Goal: Task Accomplishment & Management: Manage account settings

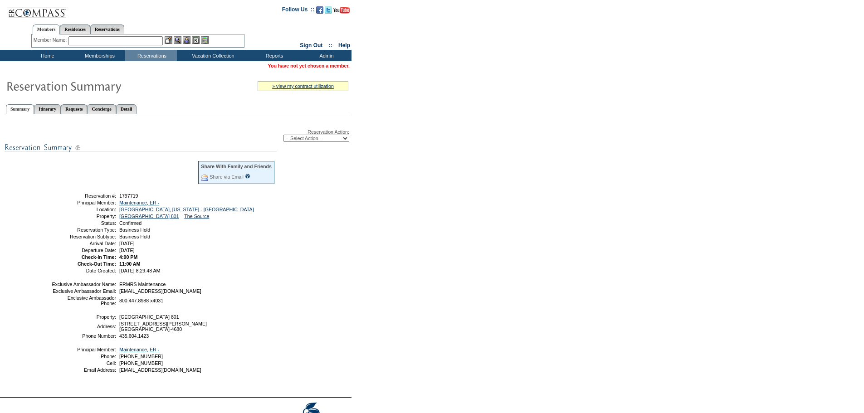
click at [324, 140] on select "-- Select Action -- Modify Reservation Dates Modify Reservation Cost Modify Occ…" at bounding box center [317, 138] width 66 height 7
select select "ChangeCost"
click at [284, 136] on select "-- Select Action -- Modify Reservation Dates Modify Reservation Cost Modify Occ…" at bounding box center [317, 138] width 66 height 7
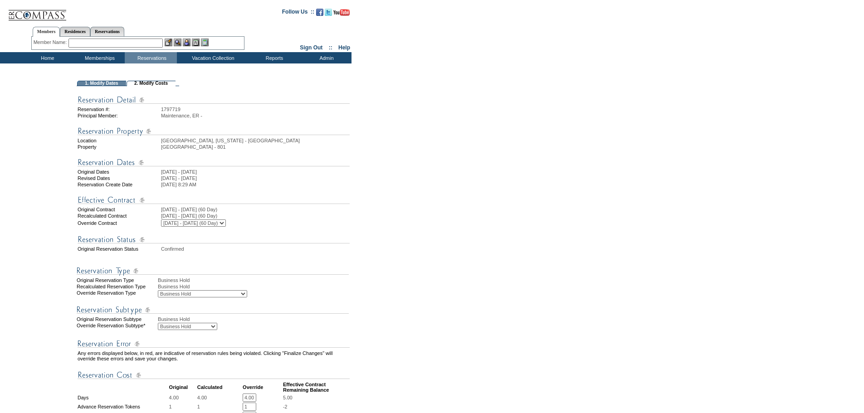
click at [195, 330] on select "Business Hold Pending Prospect Hold" at bounding box center [187, 326] width 59 height 7
select select "PropMaintBusinessHold-PendingProspHold"
click at [158, 330] on select "Business Hold Pending Prospect Hold" at bounding box center [187, 326] width 59 height 7
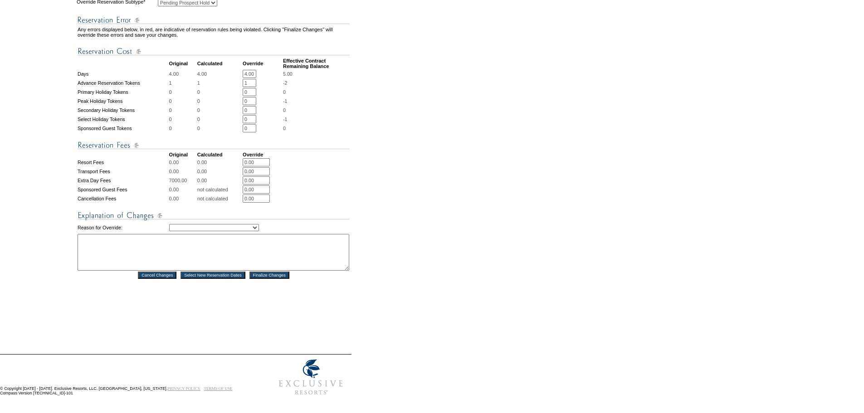
scroll to position [352, 0]
click at [259, 224] on select "Creating Continuous Stay Days Rebooked After Cancellation Editing Occupant Expe…" at bounding box center [214, 227] width 90 height 7
select select "1039"
click at [169, 224] on select "Creating Continuous Stay Days Rebooked After Cancellation Editing Occupant Expe…" at bounding box center [214, 227] width 90 height 7
click at [102, 242] on textarea at bounding box center [214, 252] width 272 height 37
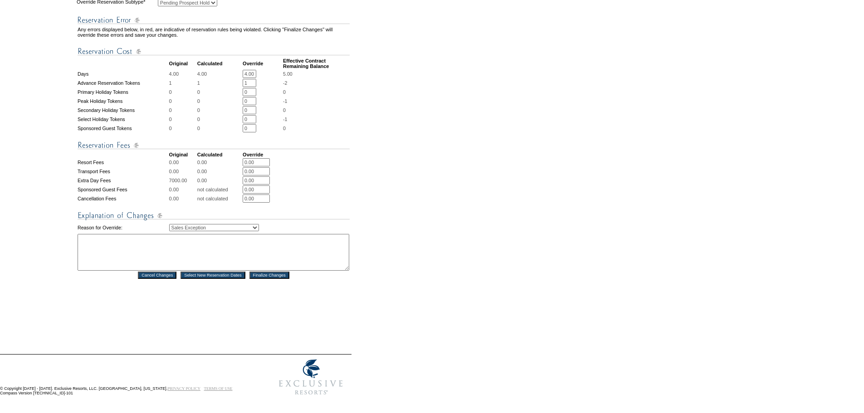
paste textarea "SH: Taylor: Juan Diaz"
type textarea "SH: Taylor: Juan Diaz"
click at [267, 272] on input "Finalize Changes" at bounding box center [270, 275] width 40 height 7
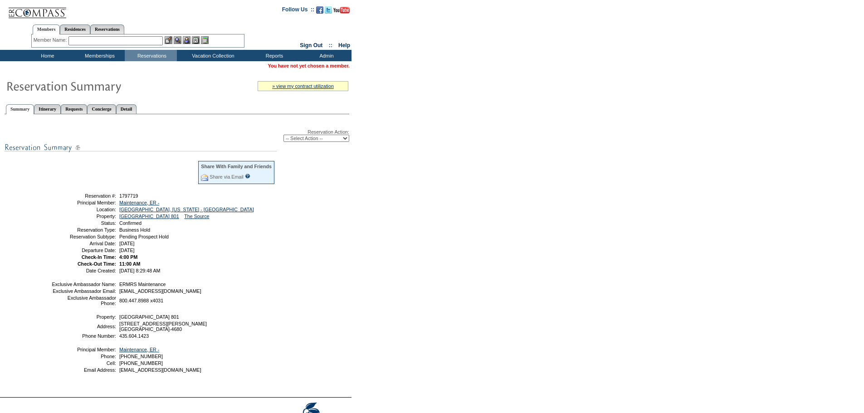
drag, startPoint x: 191, startPoint y: 258, endPoint x: 63, endPoint y: 200, distance: 141.3
click at [63, 200] on tbody "Share With Family and Friends Share via Email Share Reservation Information Ple…" at bounding box center [163, 216] width 224 height 113
copy tbody "Reservation #: 1797719 Principal Member: Maintenance, ER - Location: [GEOGRAPHI…"
